Goal: Check status

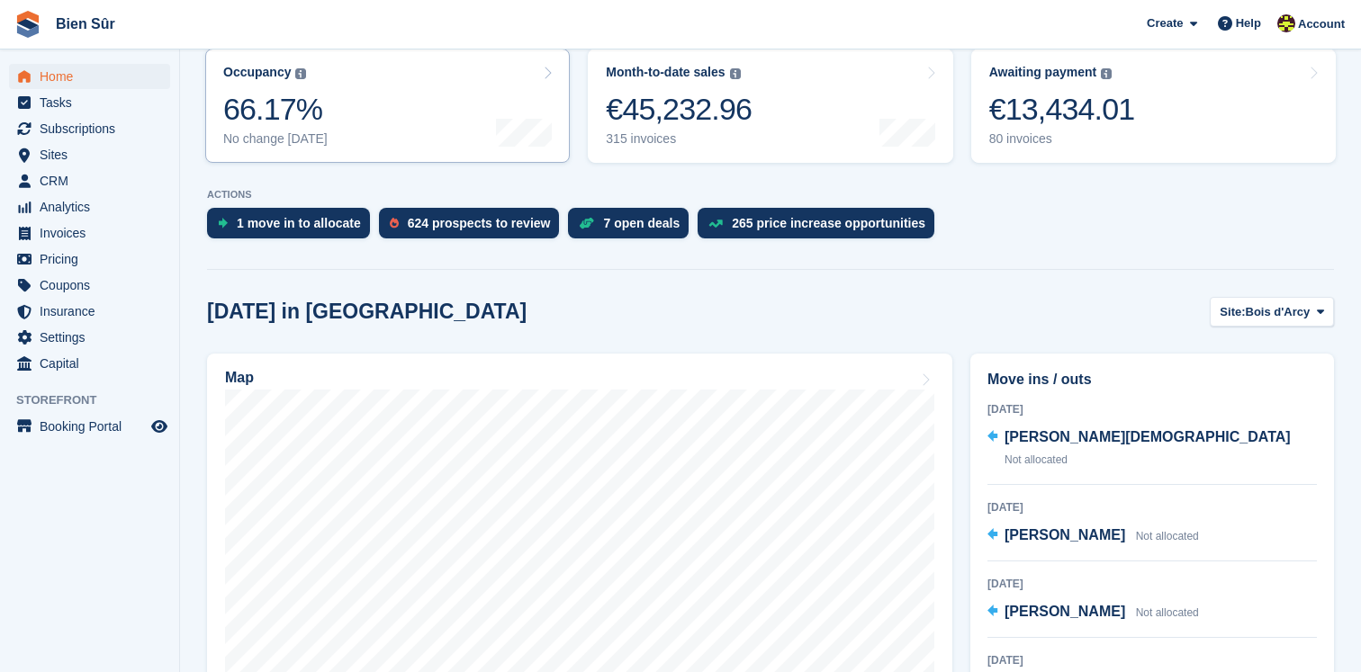
click at [400, 136] on link "Occupancy The percentage of all currently allocated units in terms of area. Inc…" at bounding box center [387, 106] width 365 height 114
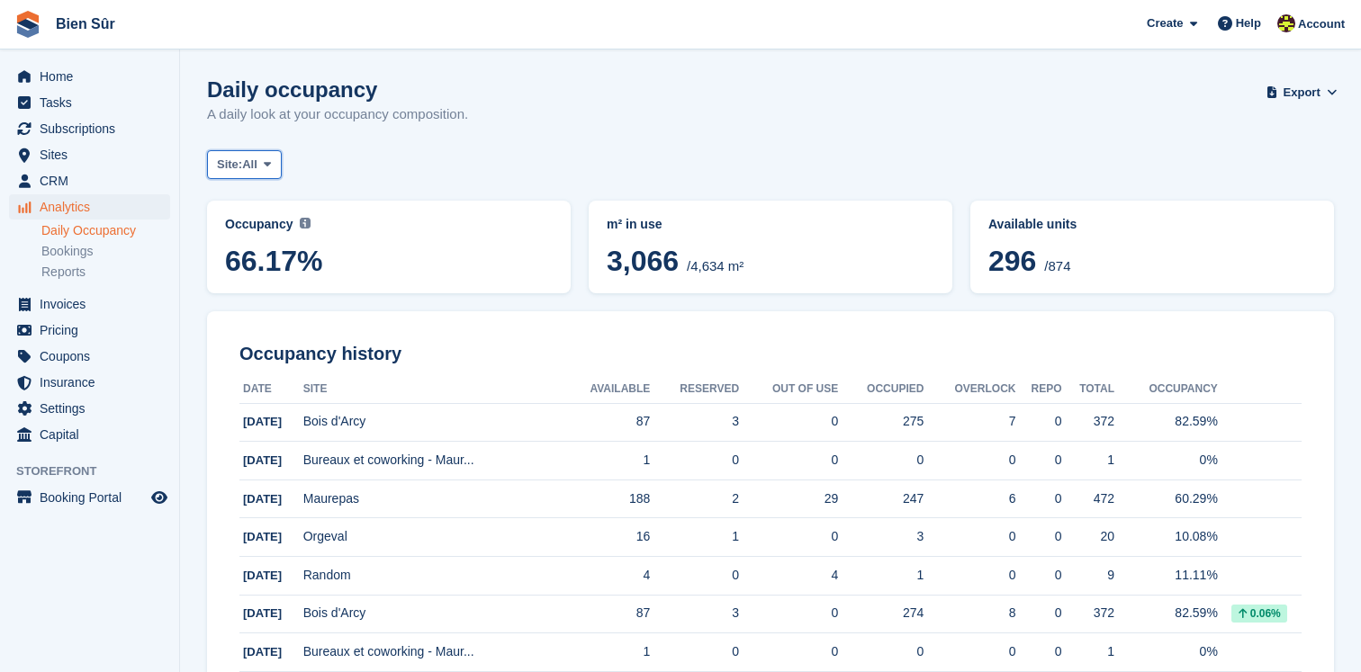
click at [239, 158] on span "Site:" at bounding box center [229, 165] width 25 height 18
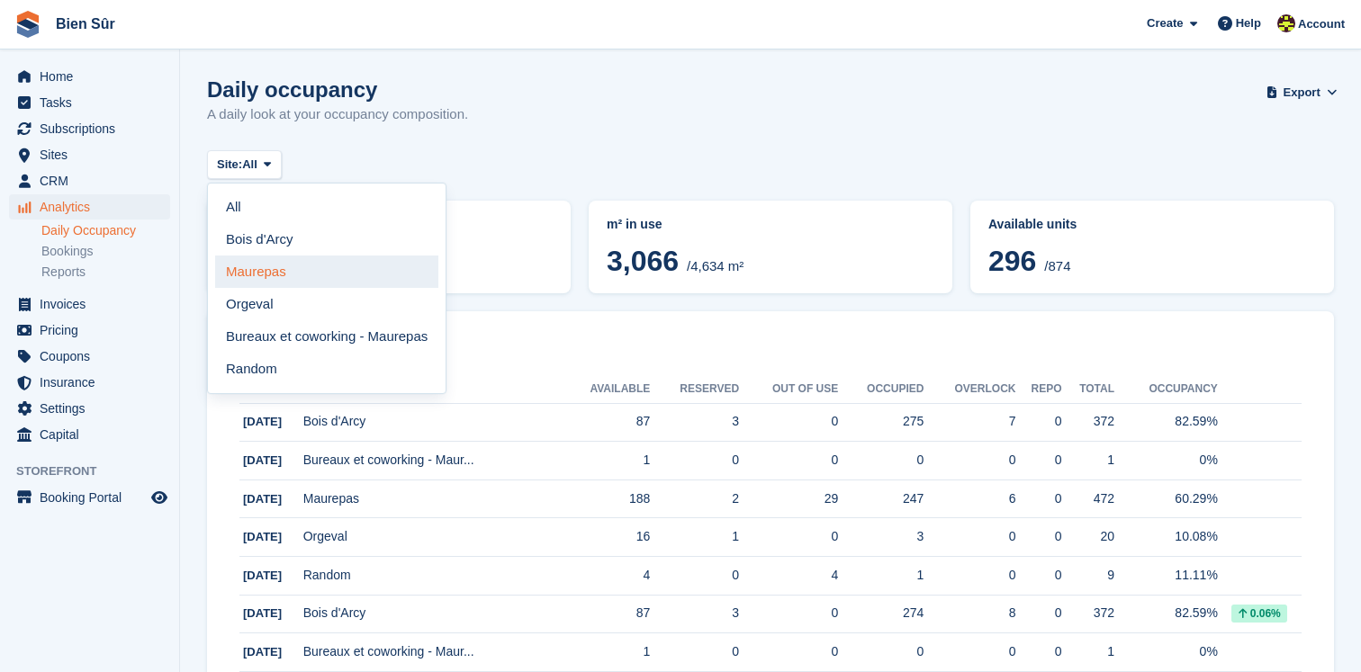
click at [271, 256] on link "Maurepas" at bounding box center [326, 272] width 223 height 32
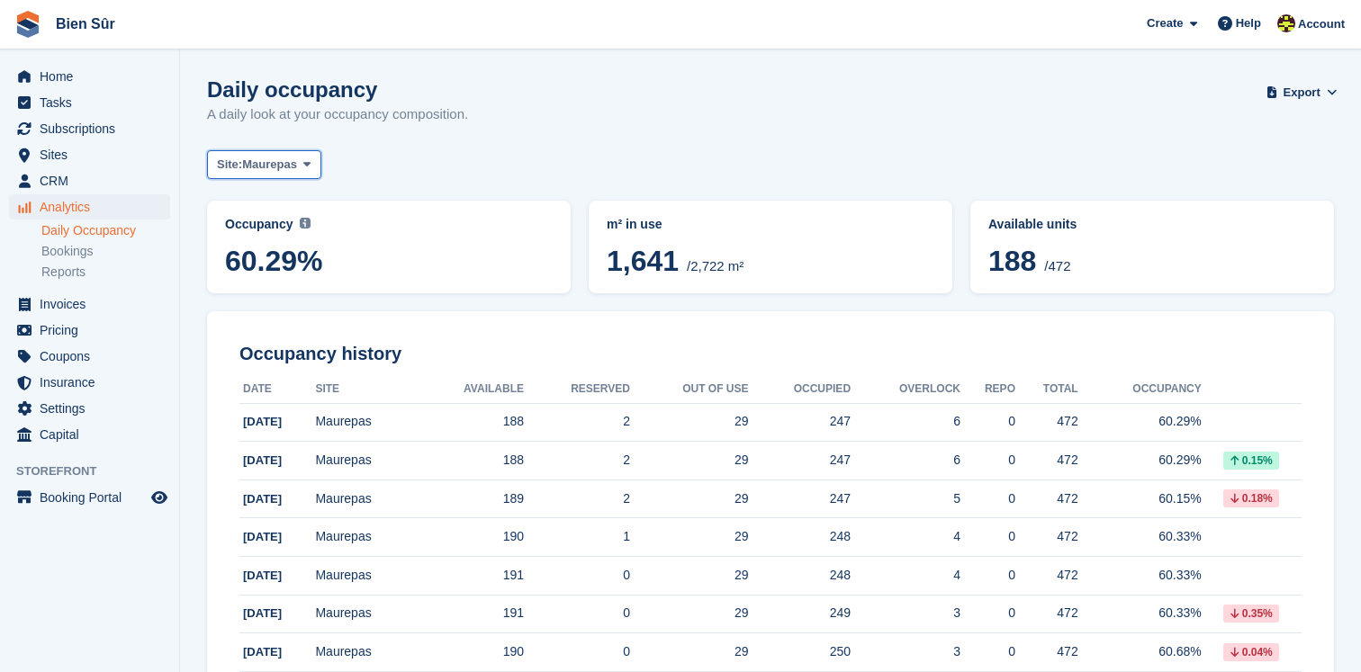
click at [249, 158] on span "Maurepas" at bounding box center [269, 165] width 55 height 18
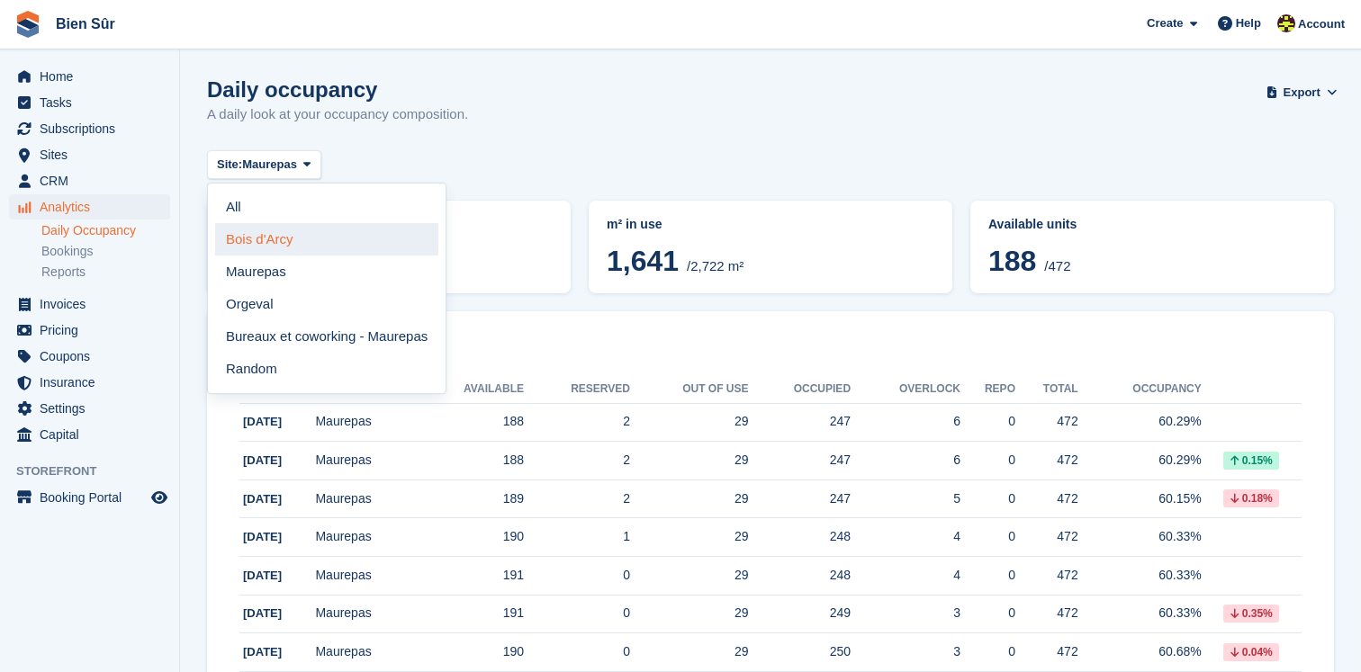
click at [250, 236] on link "Bois d'Arcy" at bounding box center [326, 239] width 223 height 32
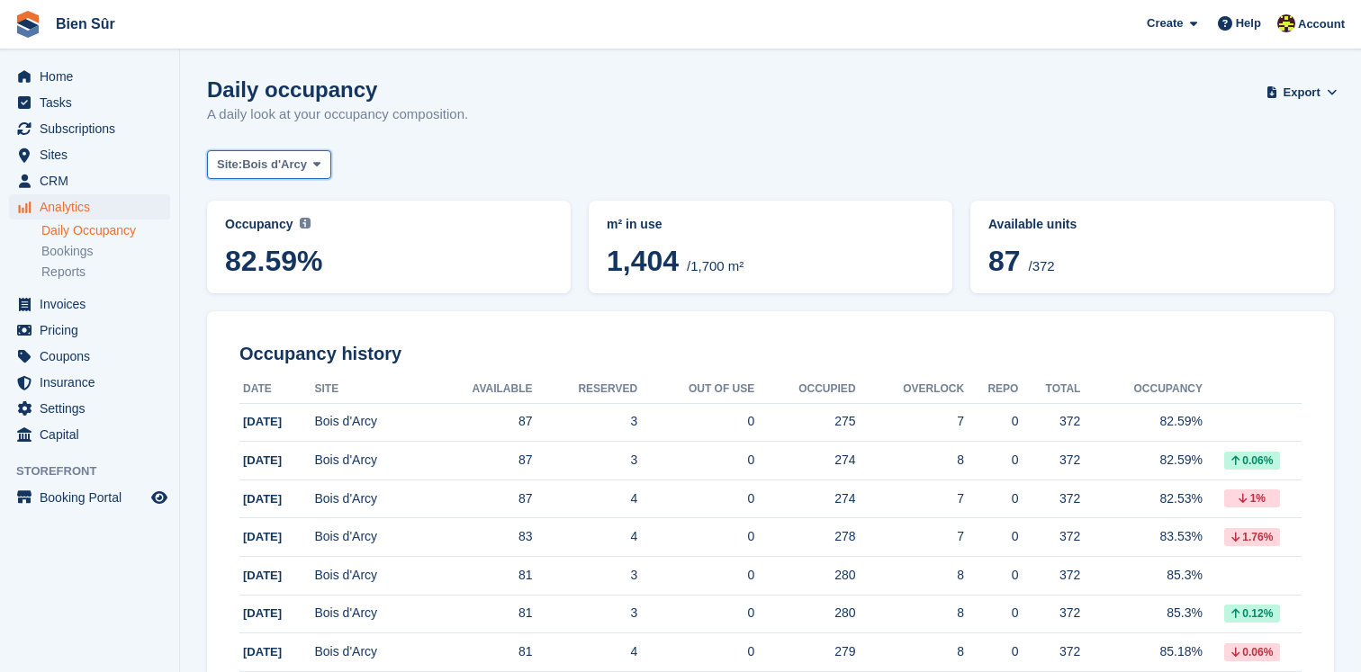
click at [245, 153] on button "Site: Bois d'Arcy" at bounding box center [269, 165] width 124 height 30
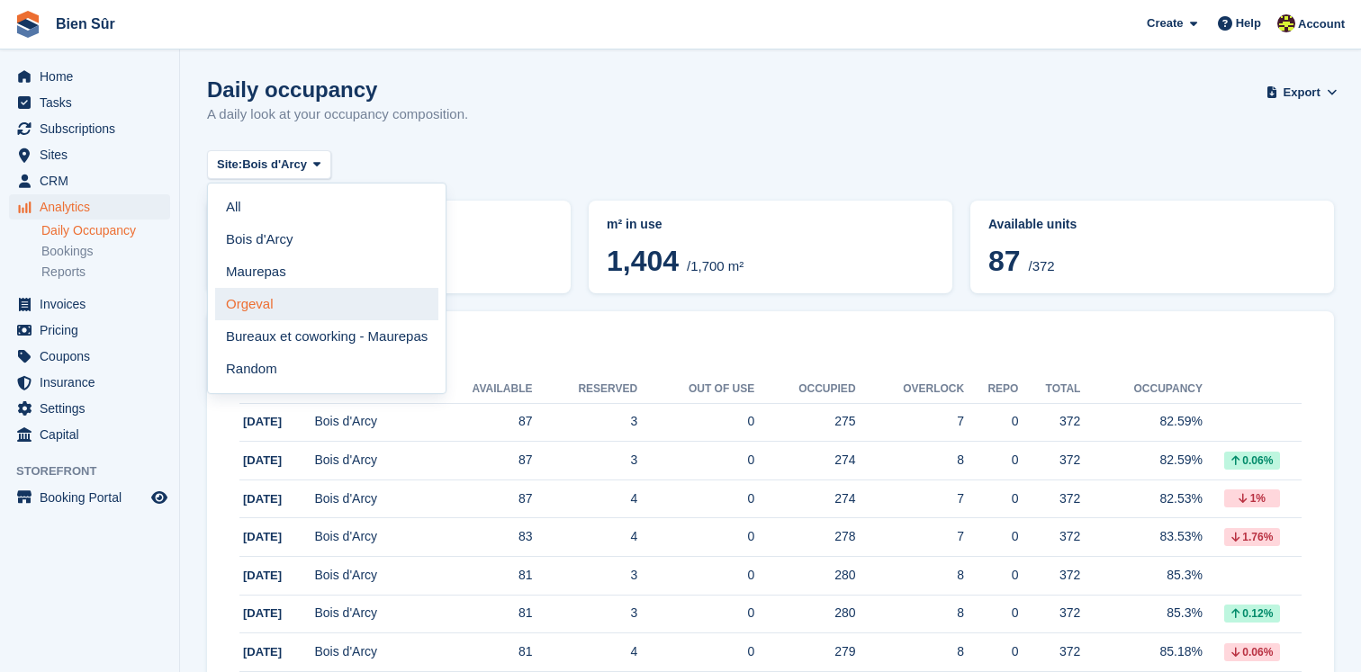
click at [266, 299] on link "Orgeval" at bounding box center [326, 304] width 223 height 32
